Goal: Navigation & Orientation: Find specific page/section

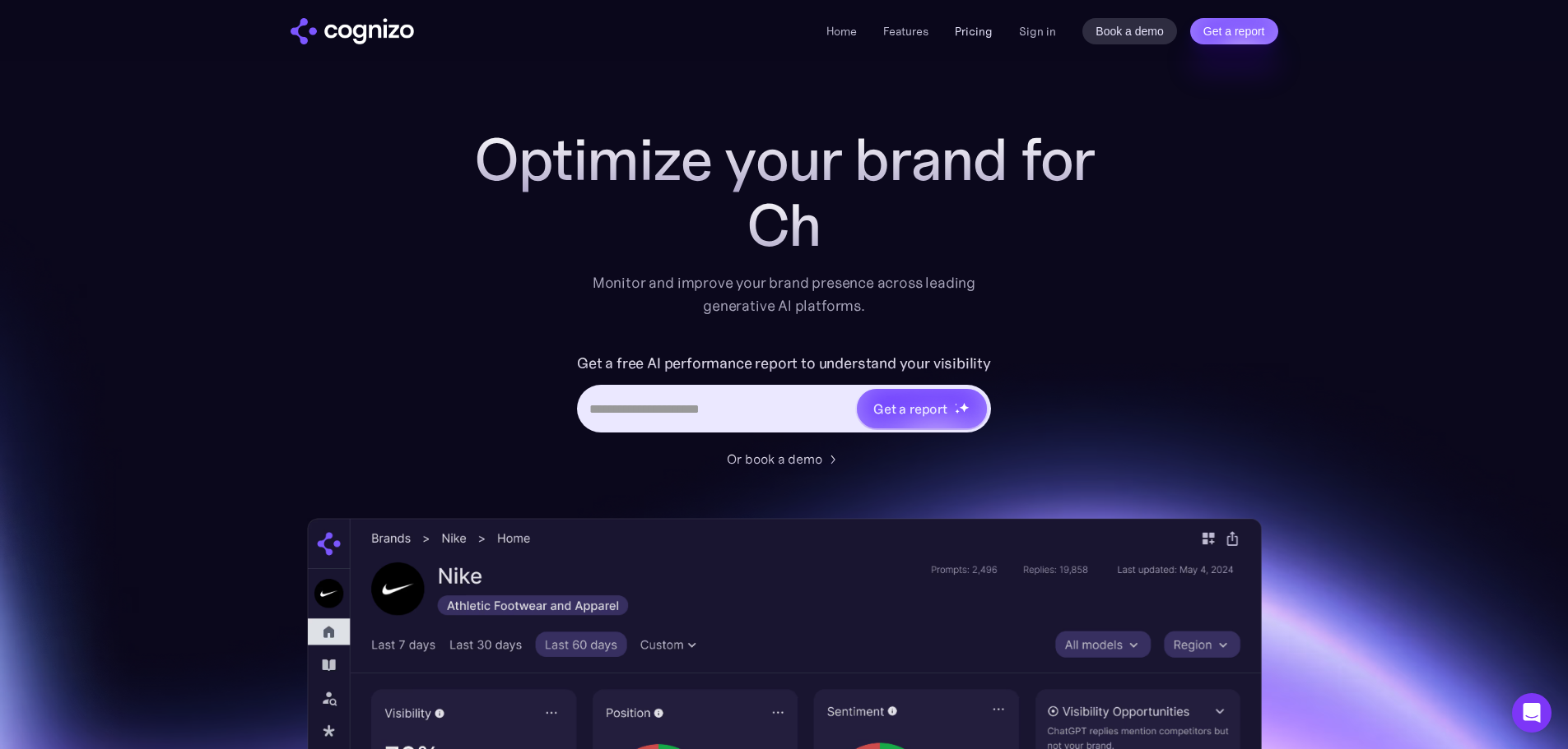
click at [969, 30] on link "Pricing" at bounding box center [973, 31] width 38 height 15
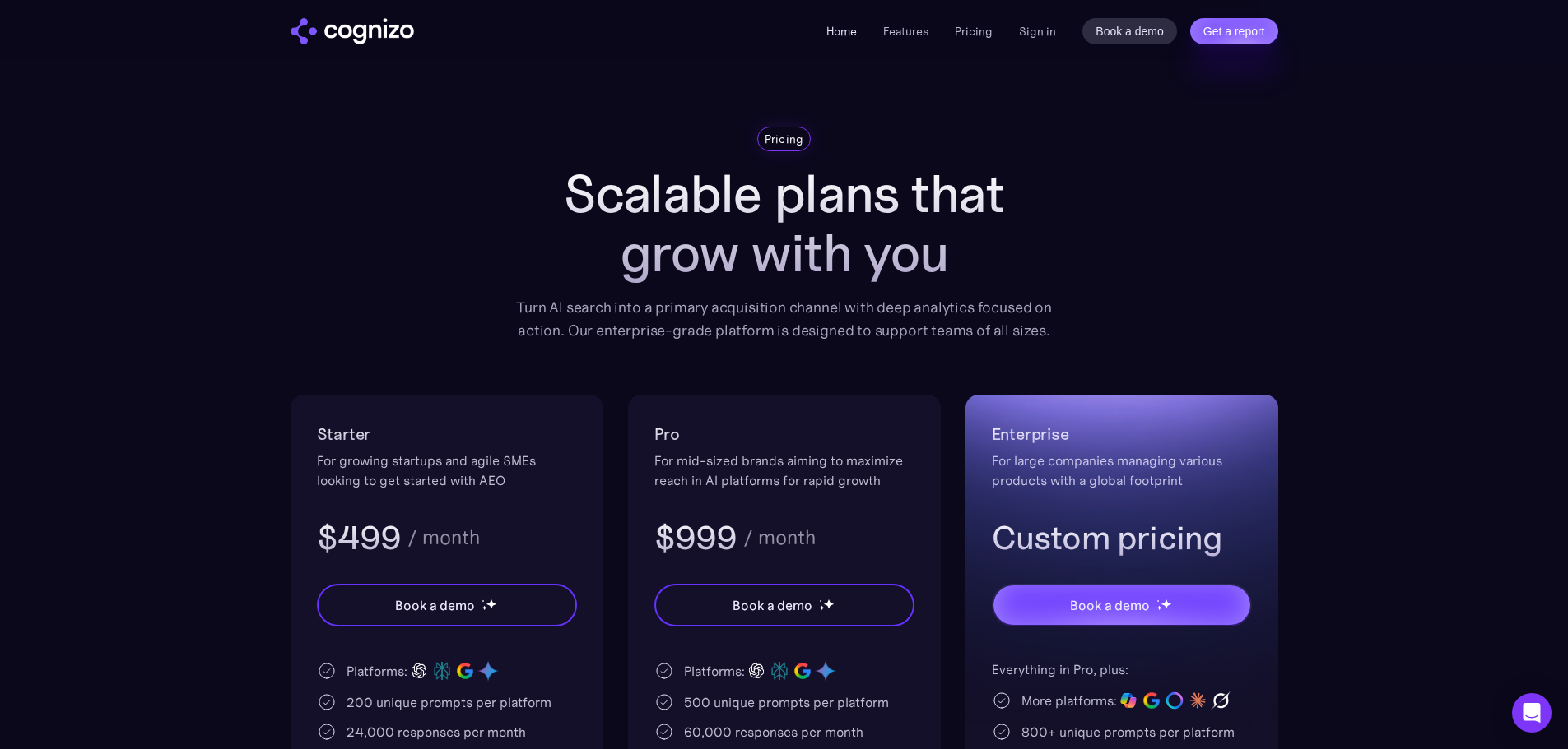
click at [850, 37] on link "Home" at bounding box center [841, 31] width 31 height 15
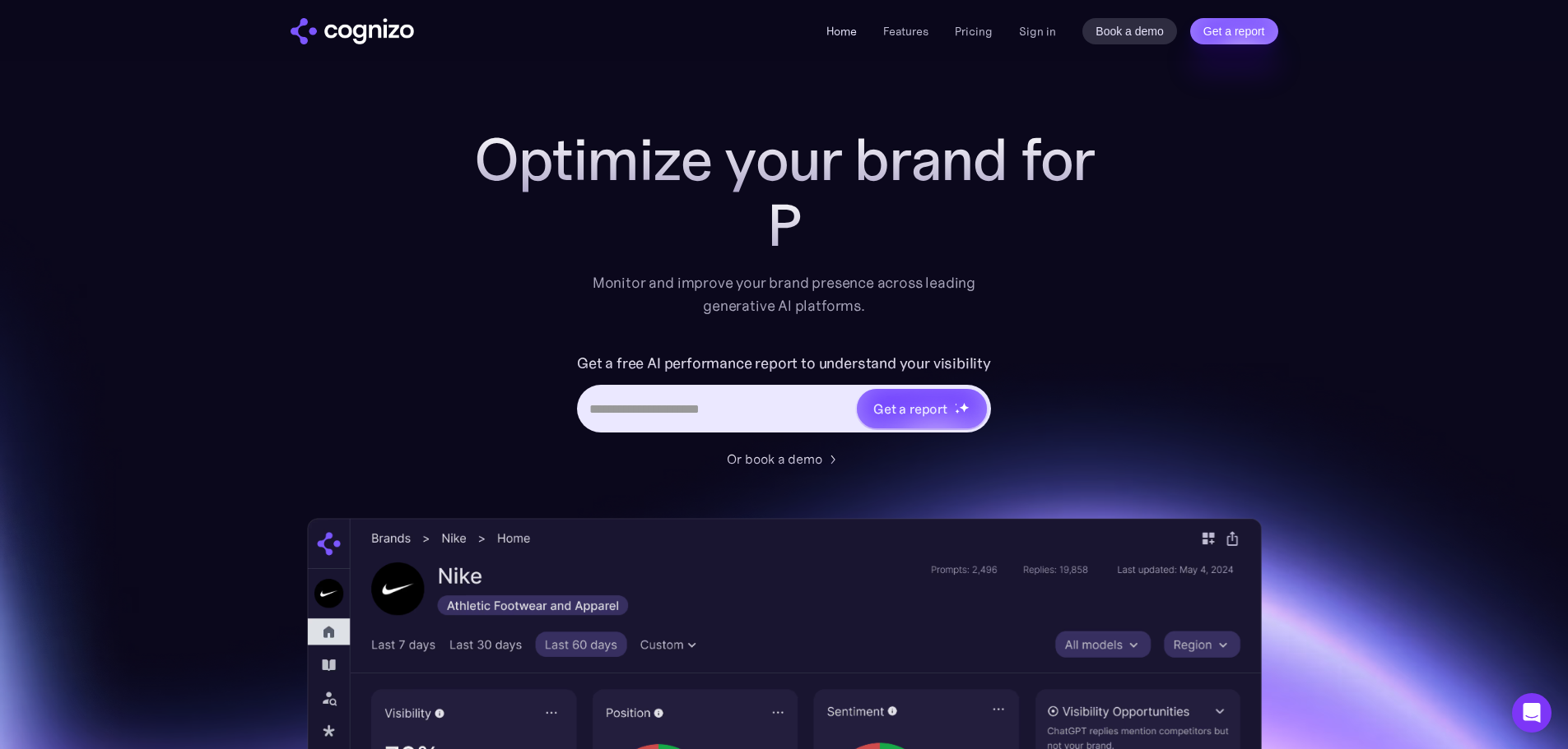
click at [839, 28] on link "Home" at bounding box center [841, 31] width 31 height 15
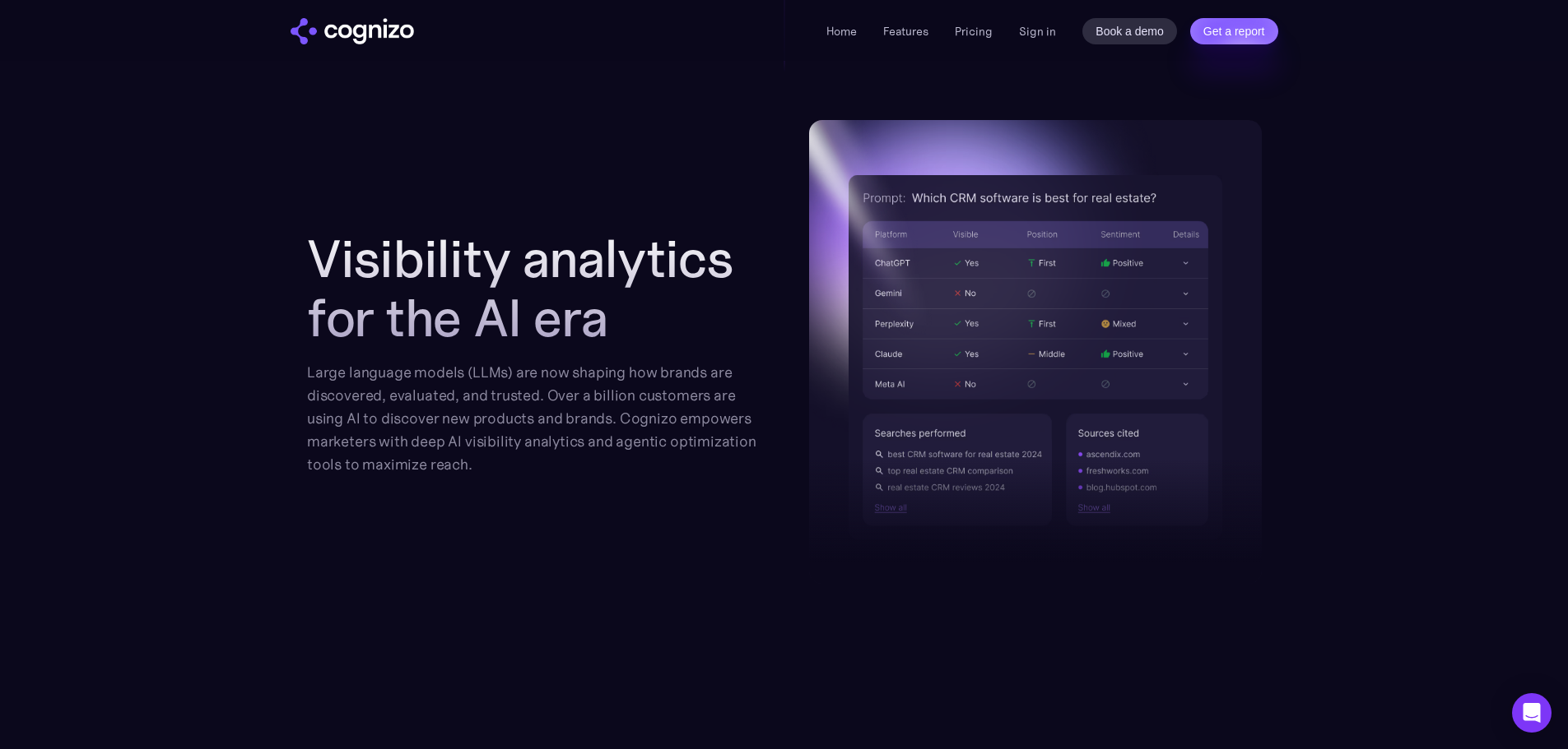
scroll to position [1727, 0]
